Goal: Check status: Check status

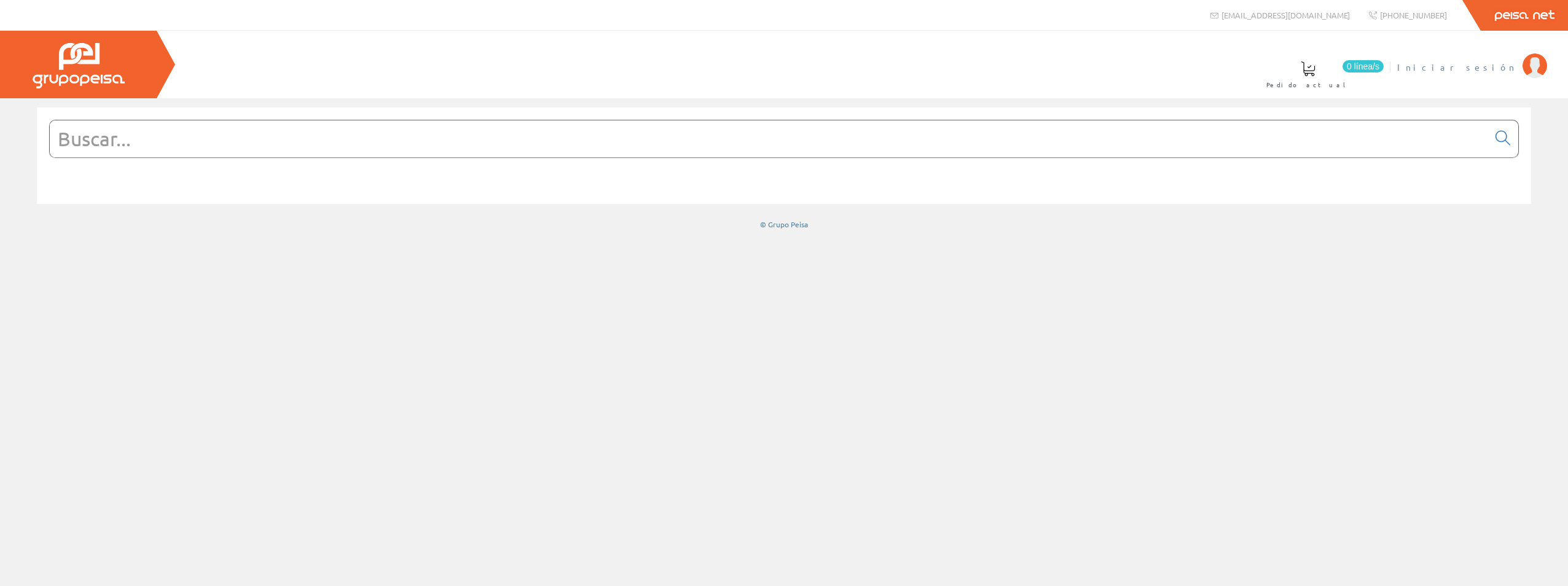
click at [1485, 66] on span "Iniciar sesión" at bounding box center [1456, 67] width 119 height 13
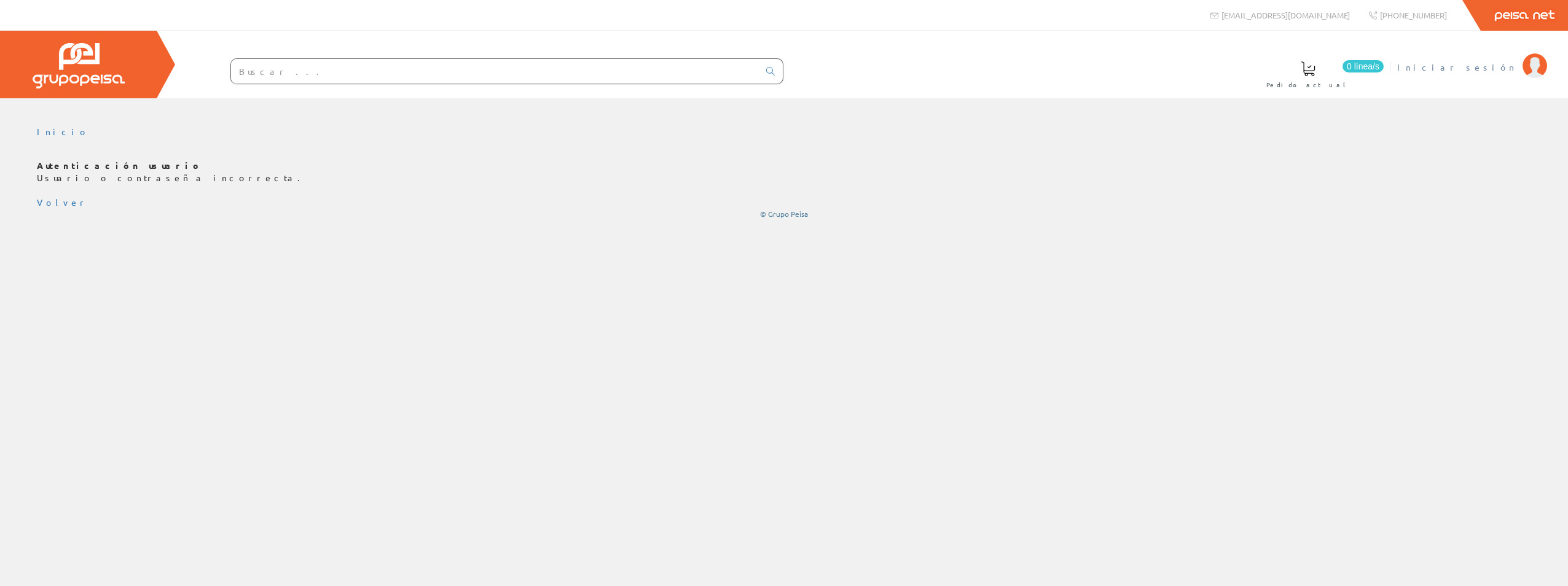
click at [1507, 69] on span "Iniciar sesión" at bounding box center [1456, 67] width 119 height 13
click at [1490, 68] on span "Iniciar sesión" at bounding box center [1456, 67] width 119 height 13
click at [57, 205] on link "Volver" at bounding box center [62, 202] width 51 height 11
click at [57, 203] on link "Volver" at bounding box center [62, 202] width 51 height 11
click at [52, 201] on link "Volver" at bounding box center [62, 202] width 51 height 11
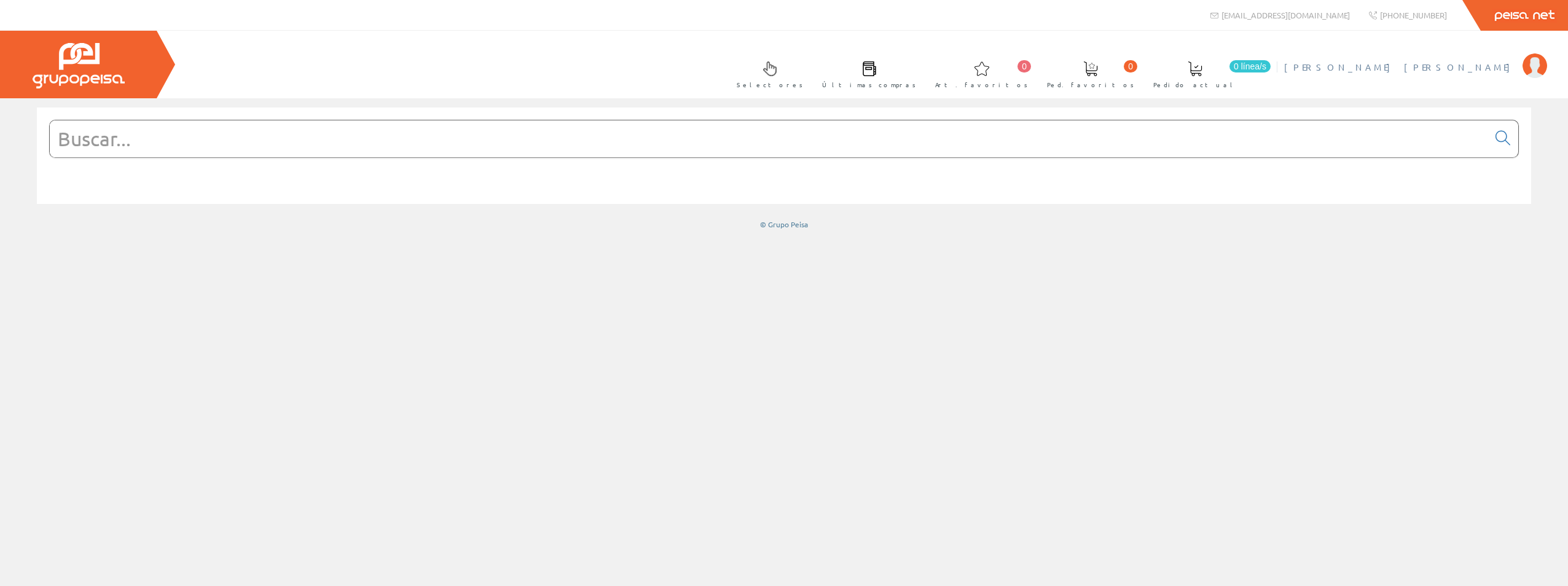
click at [1471, 65] on span "[PERSON_NAME] [PERSON_NAME]" at bounding box center [1400, 67] width 232 height 13
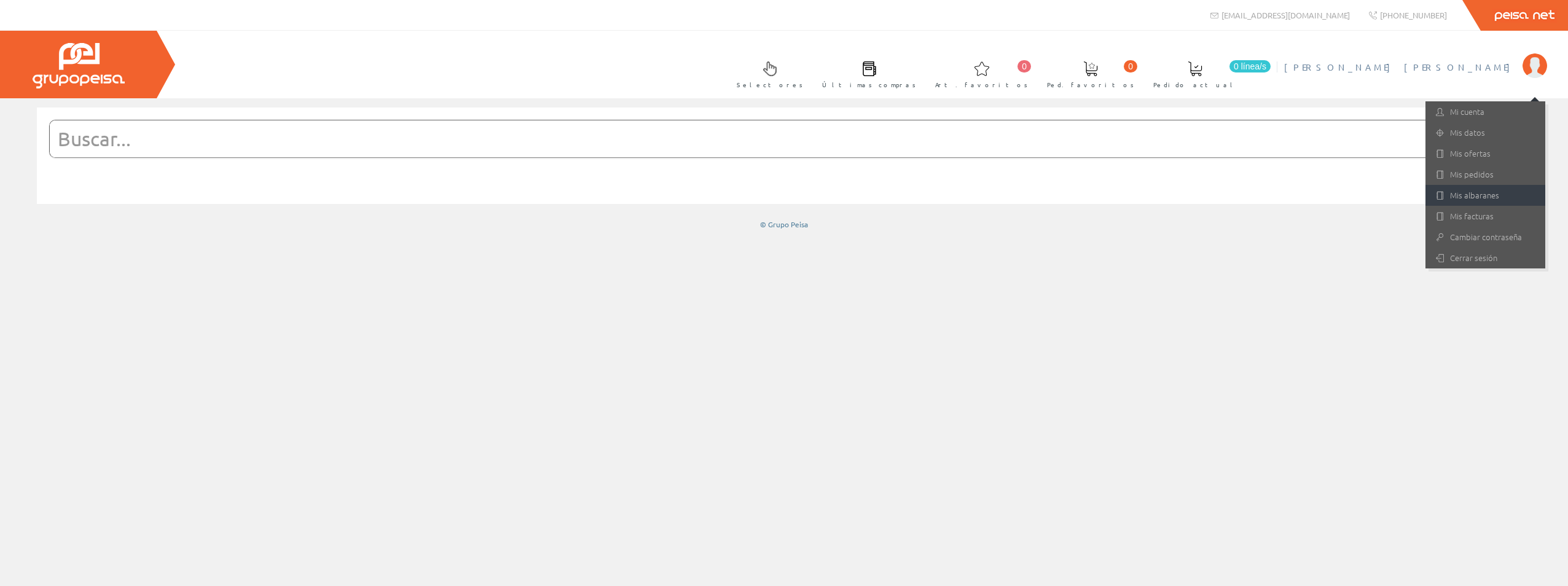
click at [1487, 198] on link "Mis albaranes" at bounding box center [1485, 195] width 119 height 21
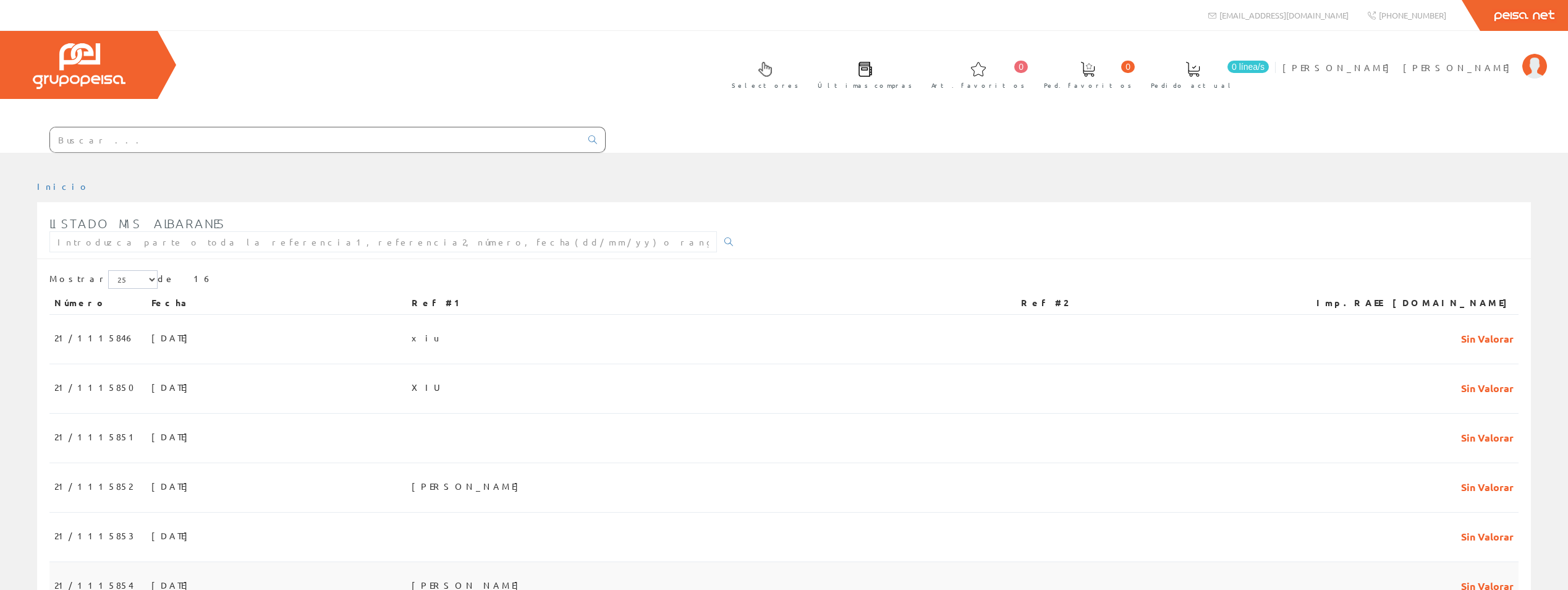
click at [459, 574] on span "diego mostrador" at bounding box center [468, 585] width 113 height 21
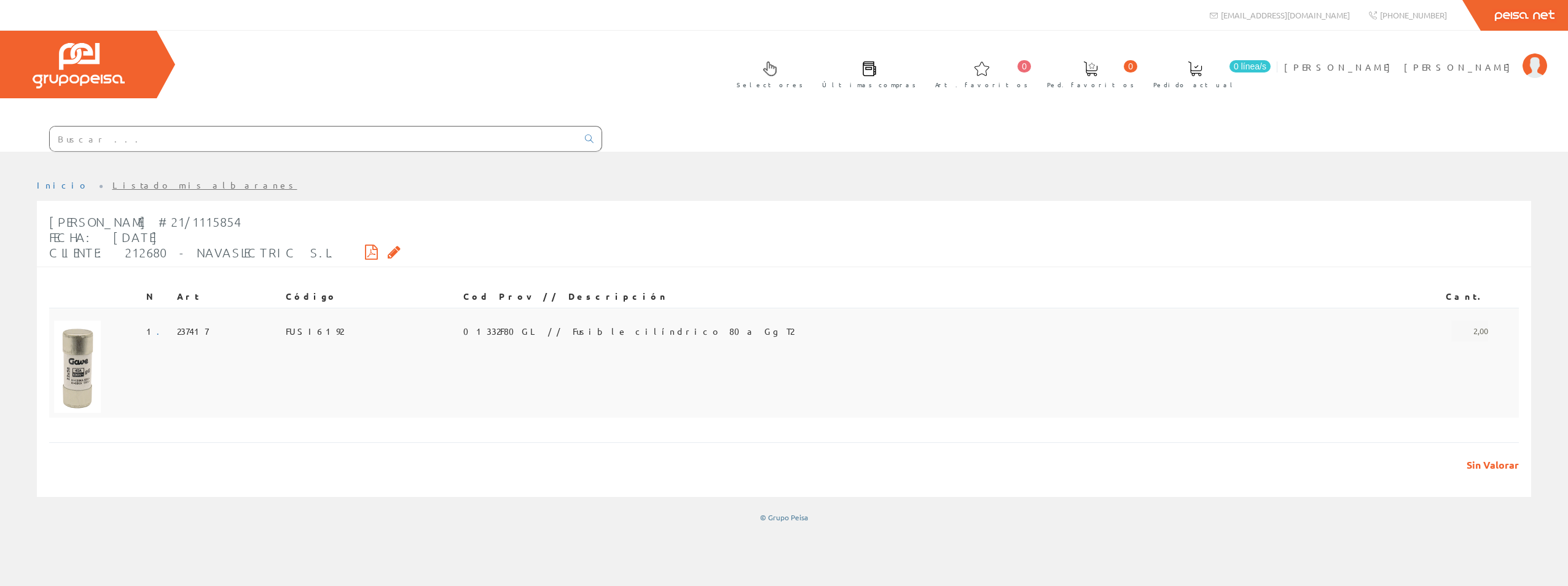
click at [553, 320] on span "01332F80GL // Fusible cilíndrico 80a Gg T2" at bounding box center [628, 331] width 330 height 21
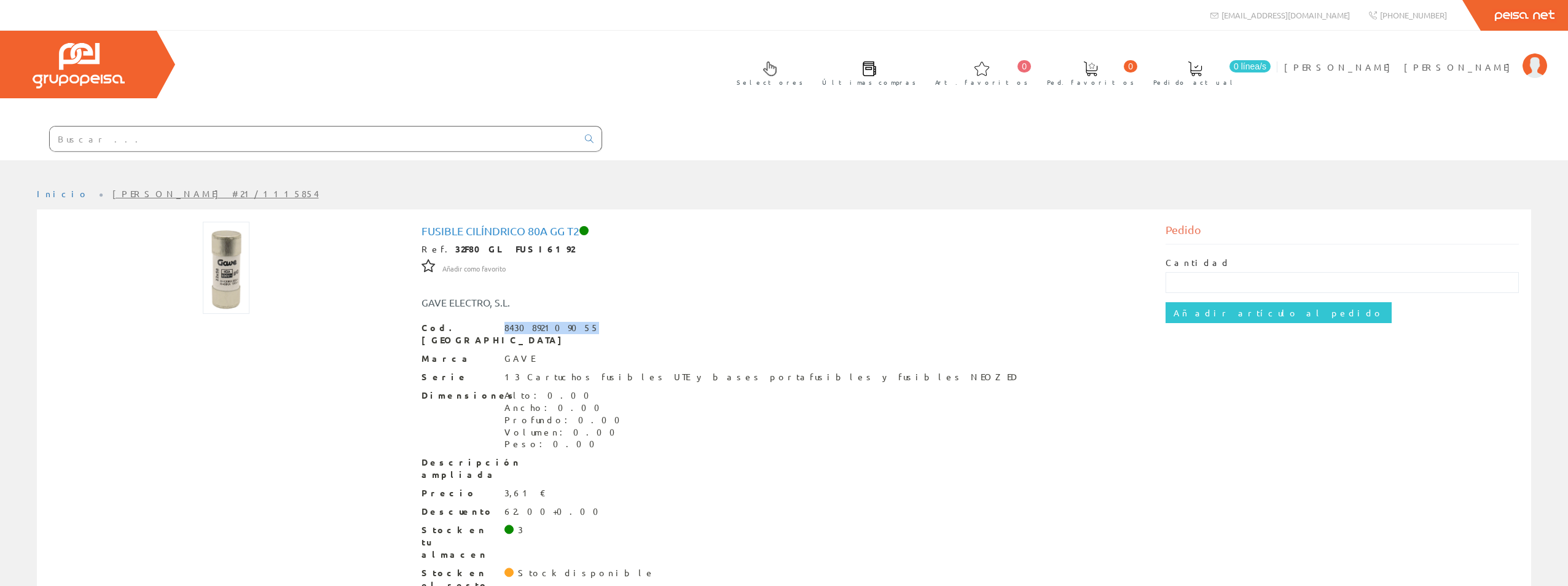
drag, startPoint x: 506, startPoint y: 264, endPoint x: 570, endPoint y: 269, distance: 64.2
click at [570, 322] on div "Cod. Barras 8430892109055" at bounding box center [784, 334] width 725 height 24
drag, startPoint x: 570, startPoint y: 269, endPoint x: 561, endPoint y: 268, distance: 9.1
copy div "8430892109055"
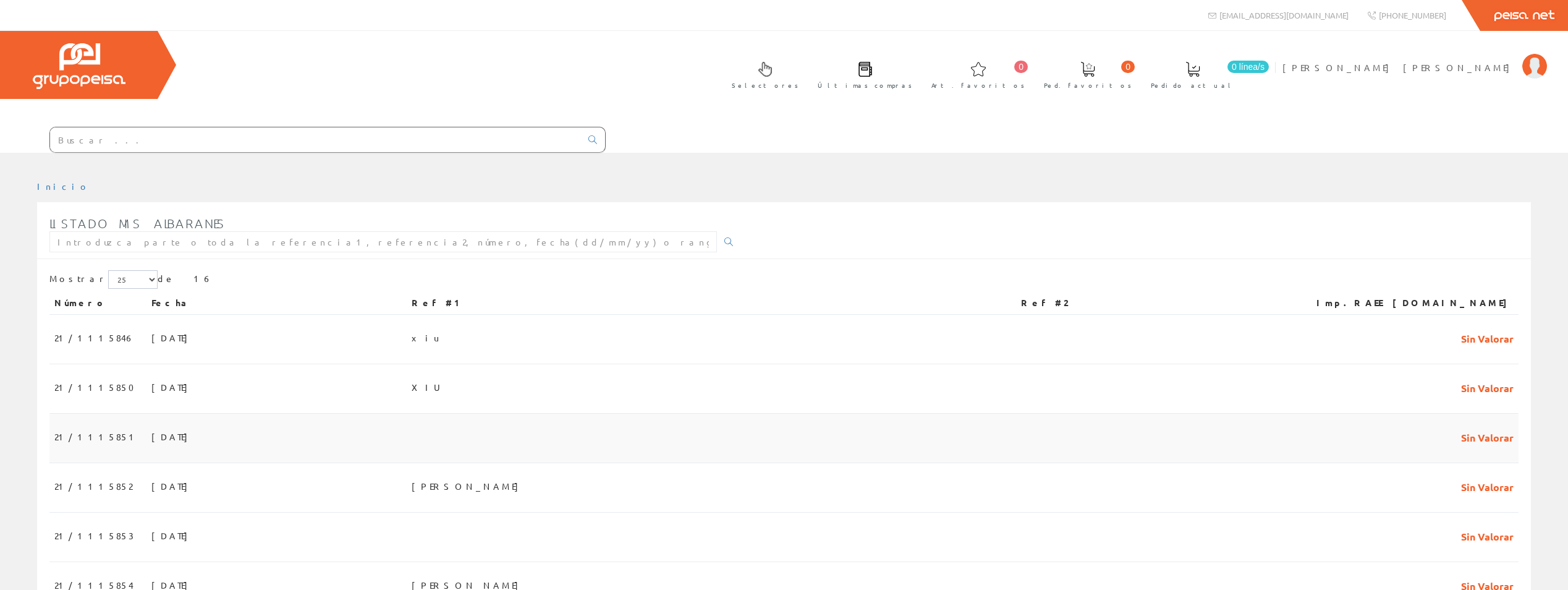
click at [151, 426] on span "[DATE]" at bounding box center [173, 437] width 43 height 21
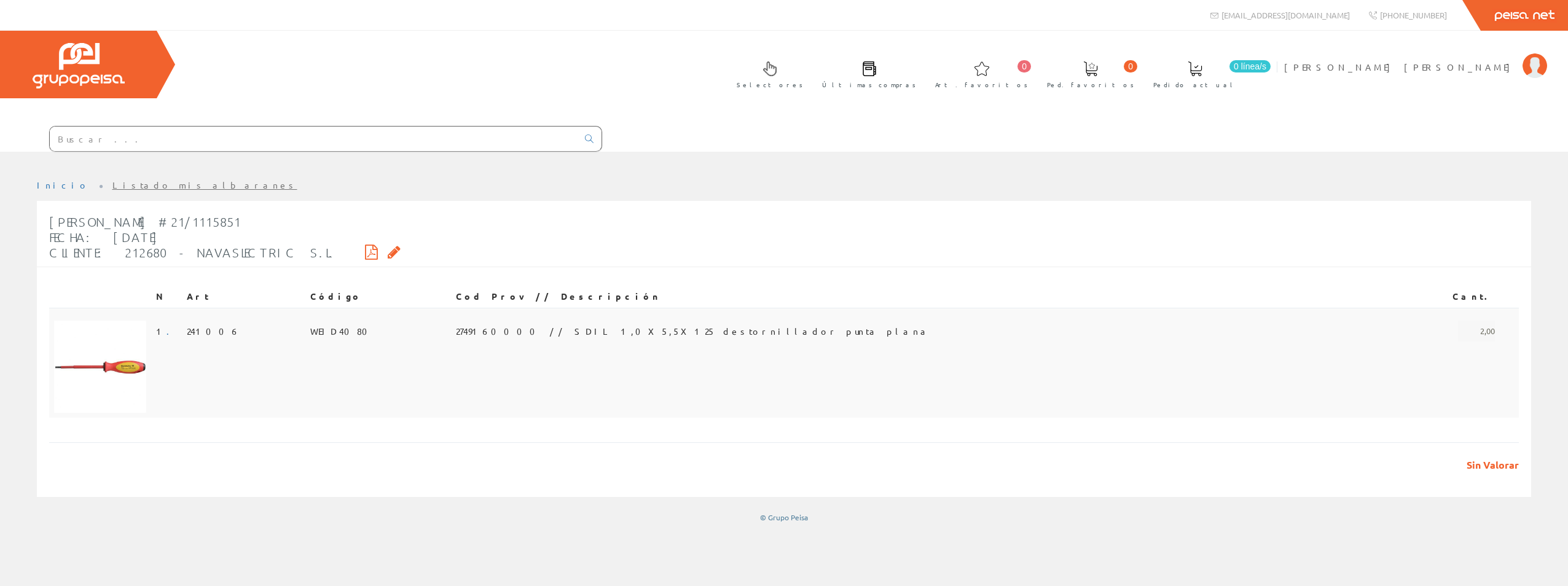
click at [350, 320] on span "WEID4080" at bounding box center [343, 331] width 64 height 21
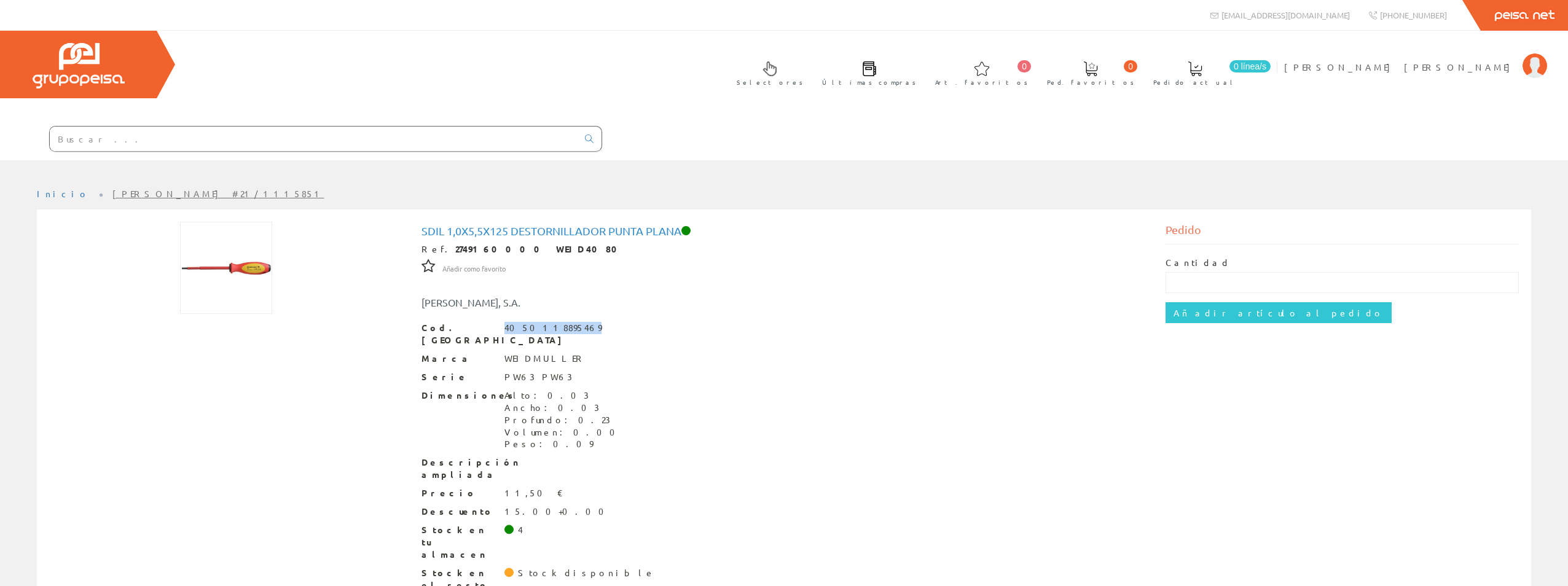
drag, startPoint x: 505, startPoint y: 263, endPoint x: 580, endPoint y: 265, distance: 75.0
click at [580, 322] on div "Cod. [PERSON_NAME] 4050118895469" at bounding box center [784, 334] width 725 height 24
drag, startPoint x: 580, startPoint y: 265, endPoint x: 557, endPoint y: 267, distance: 23.1
copy div "4050118895469"
drag, startPoint x: 439, startPoint y: 183, endPoint x: 487, endPoint y: 190, distance: 48.5
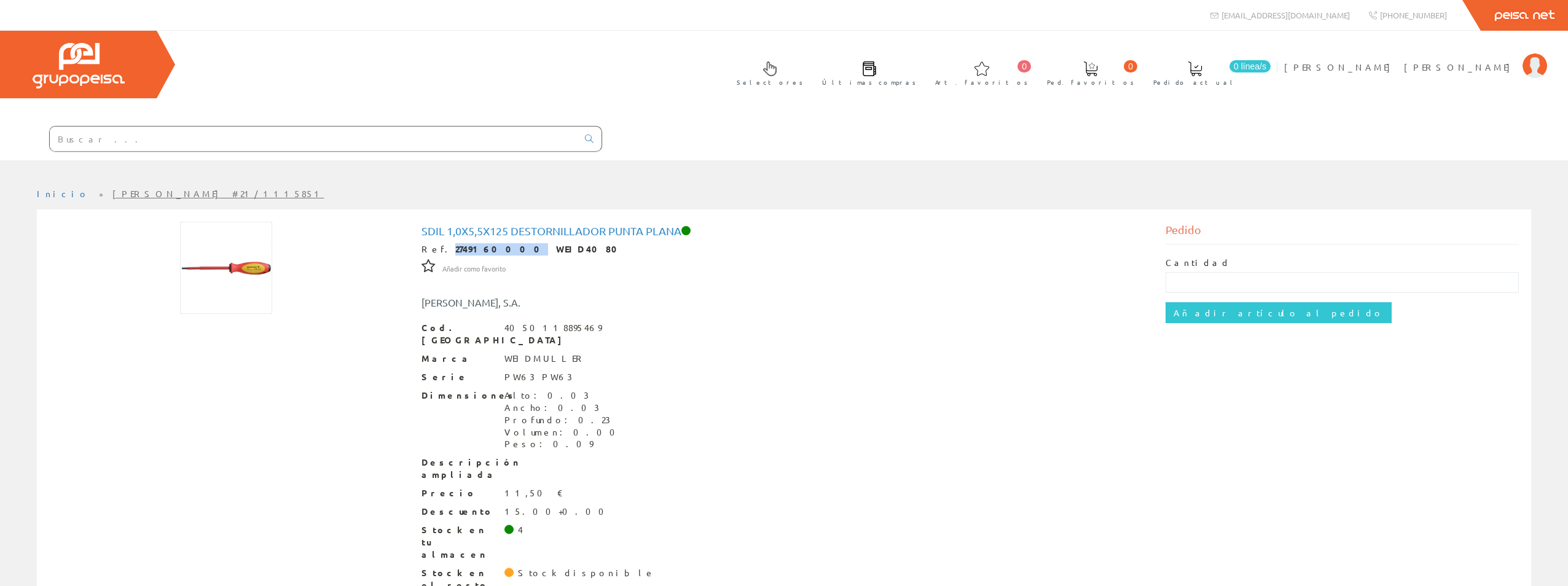
click at [487, 244] on strong "2749160000 WEID4080" at bounding box center [540, 248] width 170 height 11
copy strong "2749160000"
drag, startPoint x: 424, startPoint y: 165, endPoint x: 680, endPoint y: 172, distance: 256.1
click at [680, 225] on h1 "SDIL 1,0X5,5X125 destornillador punta plana" at bounding box center [784, 231] width 725 height 13
drag, startPoint x: 680, startPoint y: 172, endPoint x: 656, endPoint y: 167, distance: 24.5
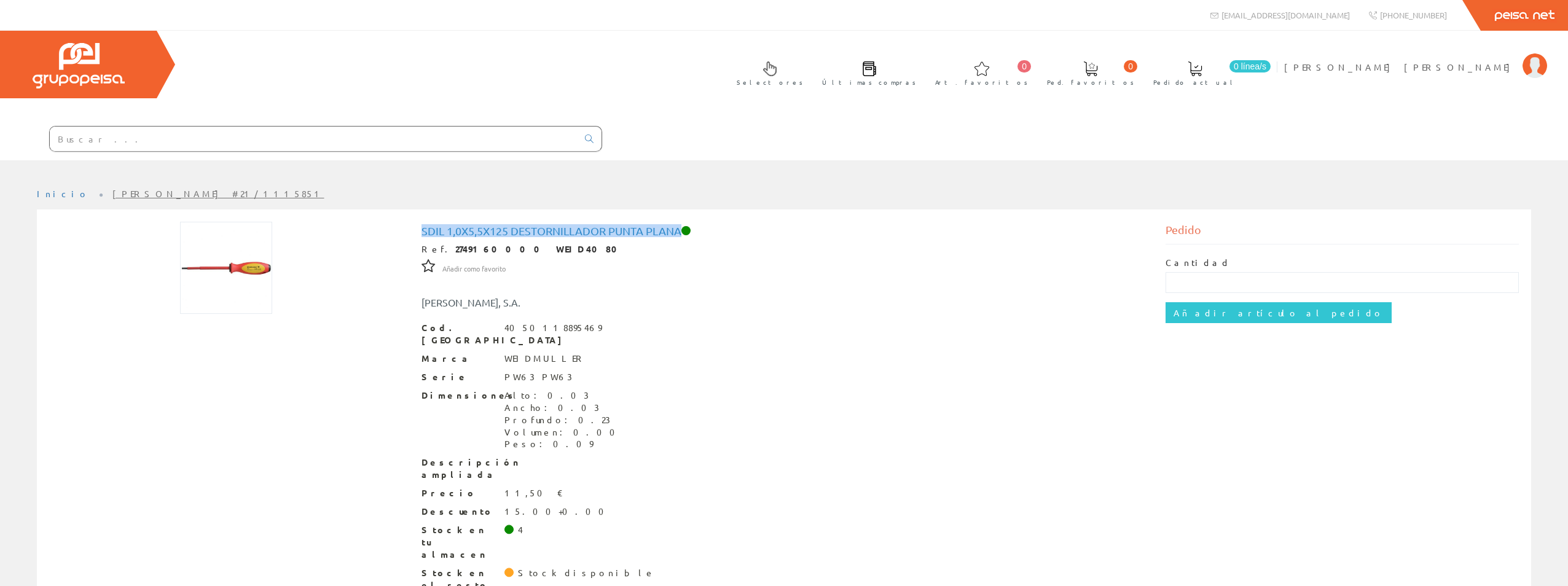
copy h1 "SDIL 1,0X5,5X125 destornillador punta plana"
